Goal: Task Accomplishment & Management: Use online tool/utility

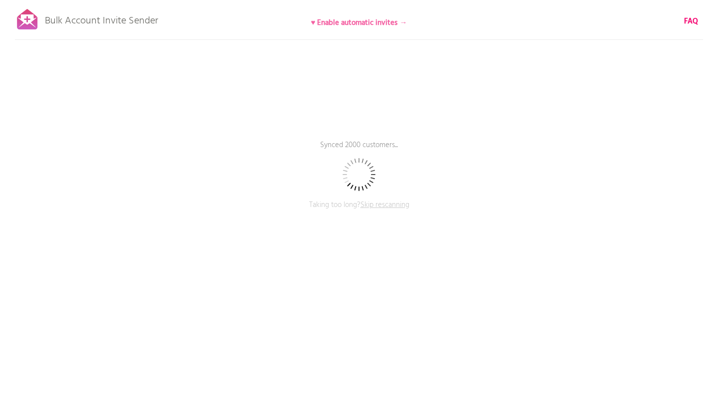
click at [404, 21] on b "♥ Enable automatic invites →" at bounding box center [359, 23] width 96 height 12
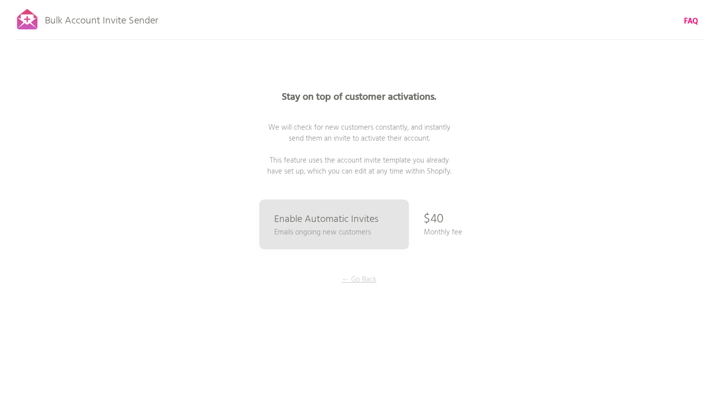
click at [362, 278] on p "← Go Back" at bounding box center [359, 279] width 75 height 11
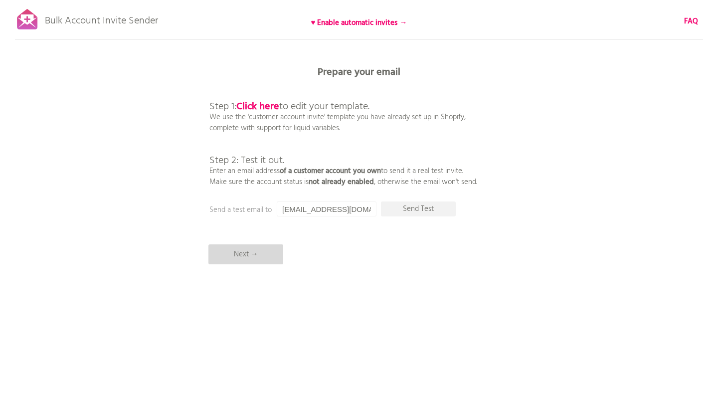
click at [249, 264] on p "Next →" at bounding box center [245, 254] width 75 height 20
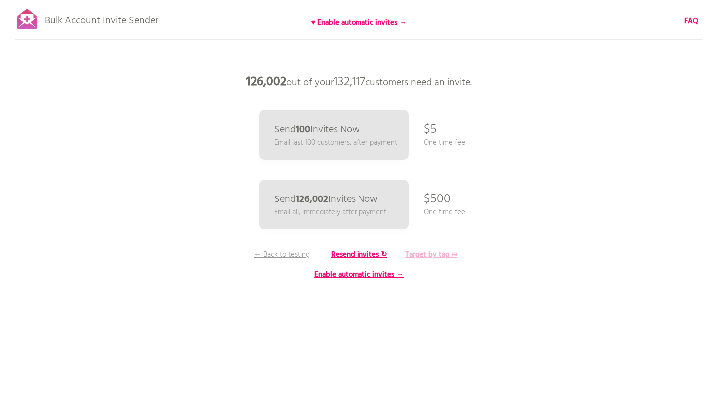
click at [431, 257] on b "Target by tag ↦" at bounding box center [431, 255] width 52 height 12
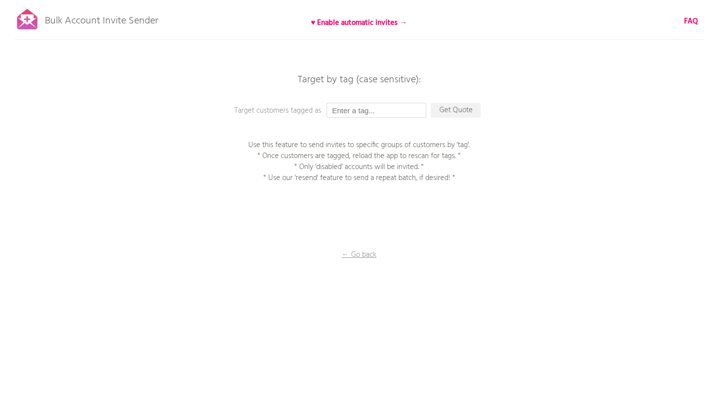
click at [360, 114] on input "text" at bounding box center [377, 110] width 100 height 15
click at [470, 112] on p "Get Quote" at bounding box center [456, 110] width 50 height 15
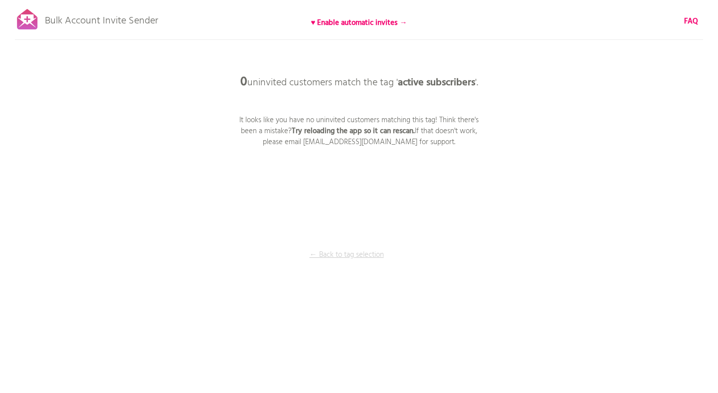
click at [362, 252] on p "← Back to tag selection" at bounding box center [346, 254] width 75 height 11
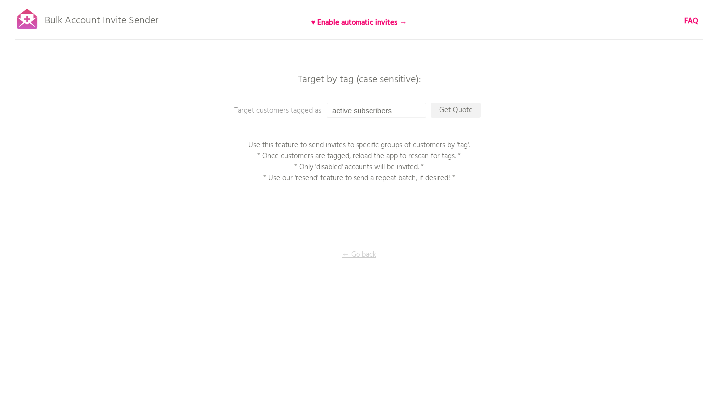
click at [363, 252] on p "← Go back" at bounding box center [359, 254] width 100 height 11
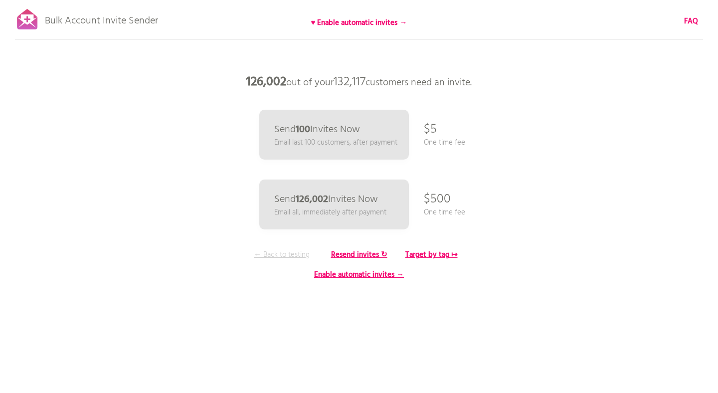
click at [291, 253] on p "← Back to testing" at bounding box center [281, 254] width 75 height 11
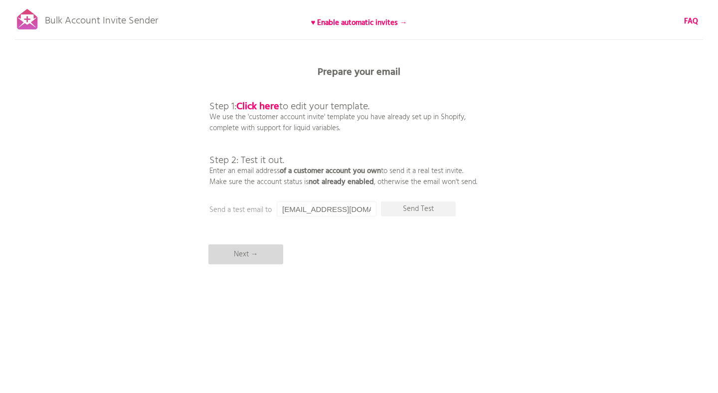
click at [269, 250] on p "Next →" at bounding box center [245, 254] width 75 height 20
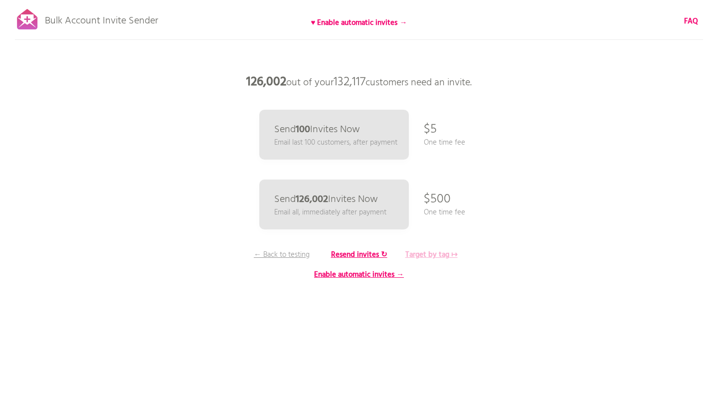
click at [423, 255] on b "Target by tag ↦" at bounding box center [431, 255] width 52 height 12
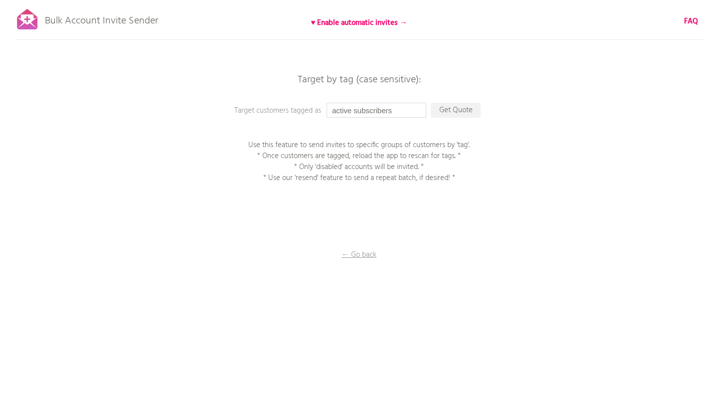
drag, startPoint x: 397, startPoint y: 112, endPoint x: 351, endPoint y: 110, distance: 45.9
click at [351, 110] on input "active subscribers" at bounding box center [377, 110] width 100 height 15
type input "active"
click at [374, 23] on b "♥ Enable automatic invites →" at bounding box center [359, 23] width 96 height 12
